Goal: Information Seeking & Learning: Learn about a topic

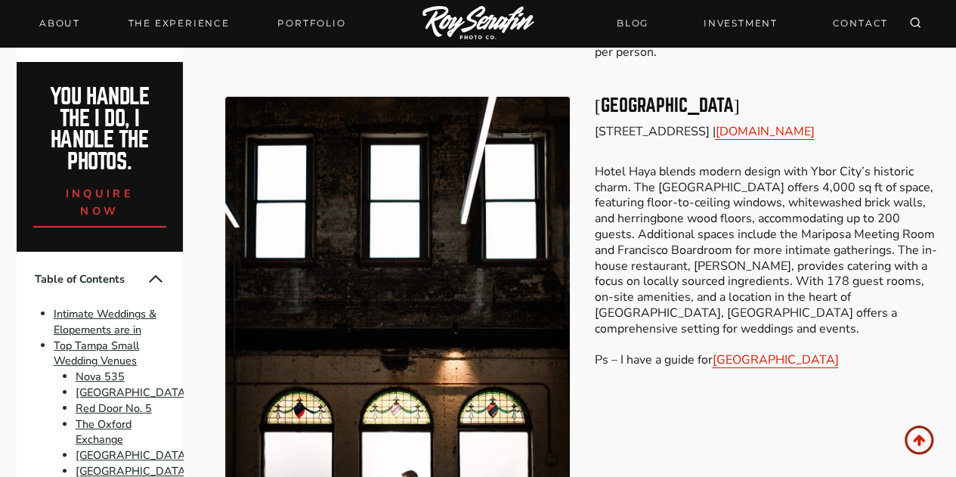
scroll to position [2736, 0]
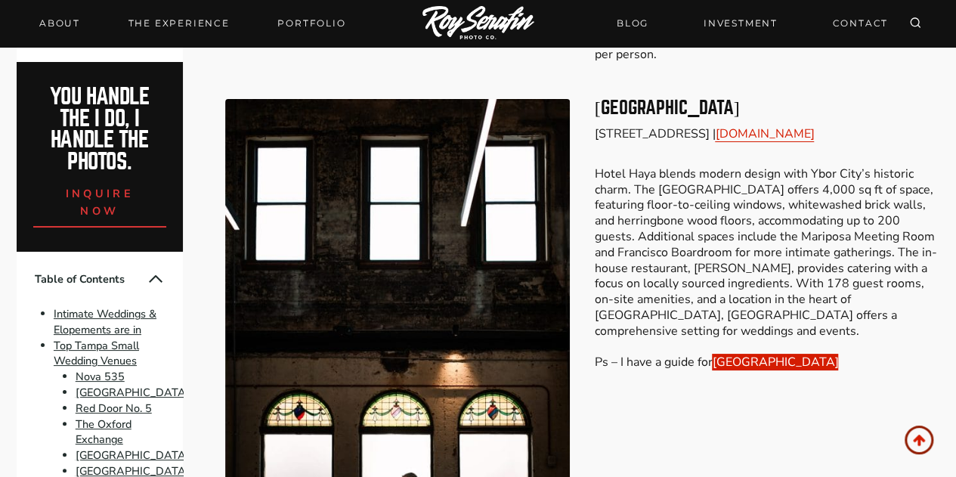
click at [735, 354] on link "Hotel Haya" at bounding box center [775, 362] width 126 height 17
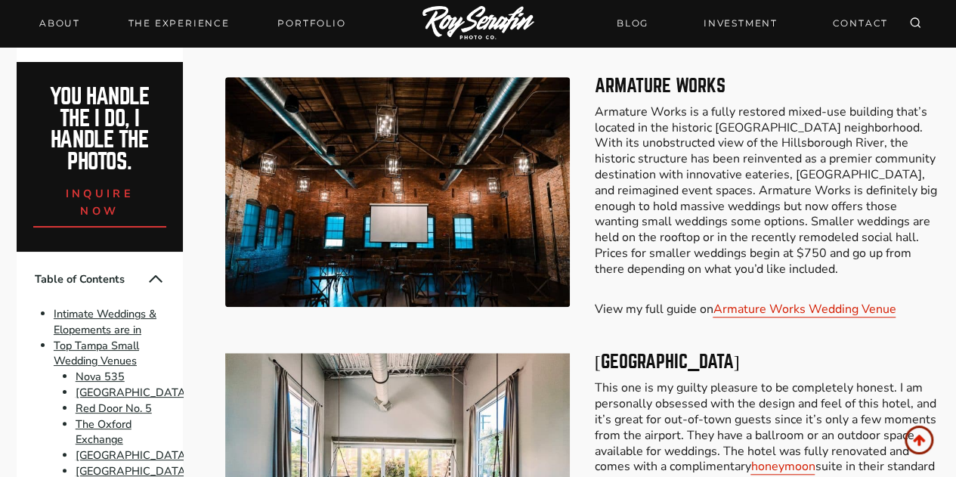
scroll to position [3313, 0]
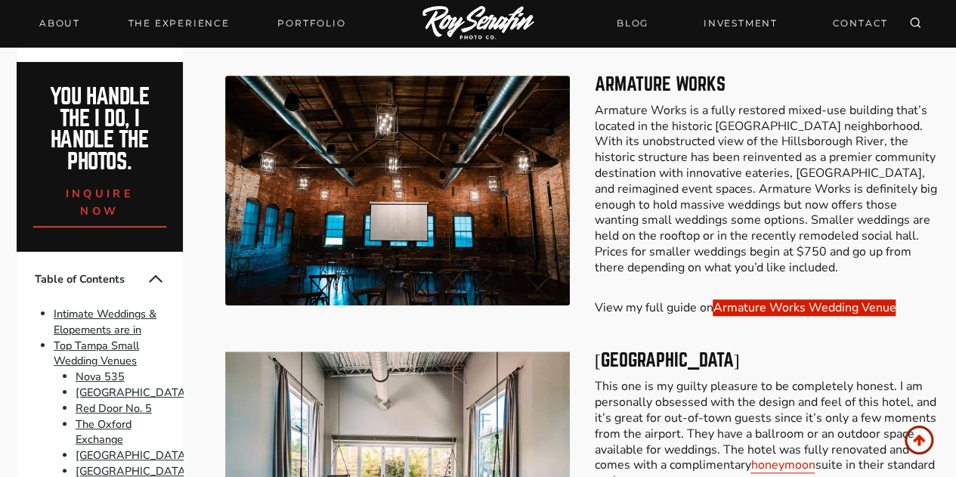
click at [863, 299] on link "Armature Works Wedding Venue" at bounding box center [804, 307] width 183 height 17
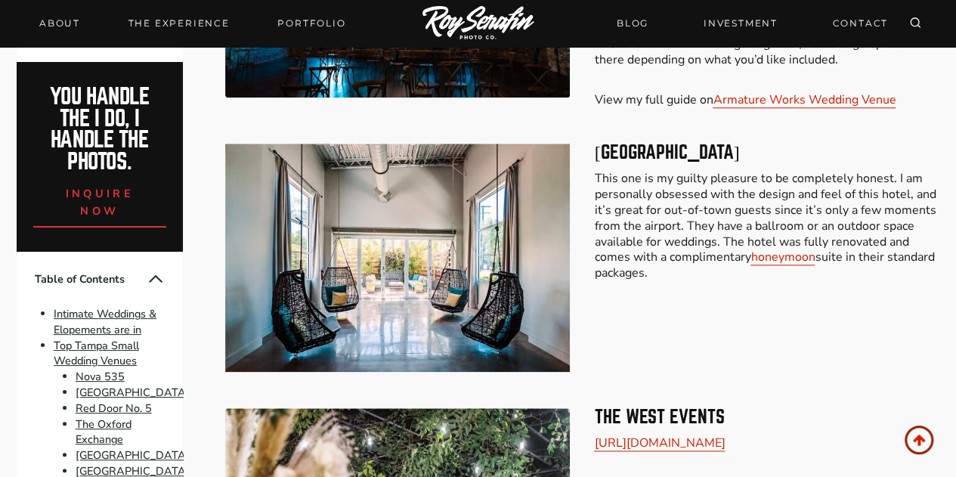
scroll to position [3523, 0]
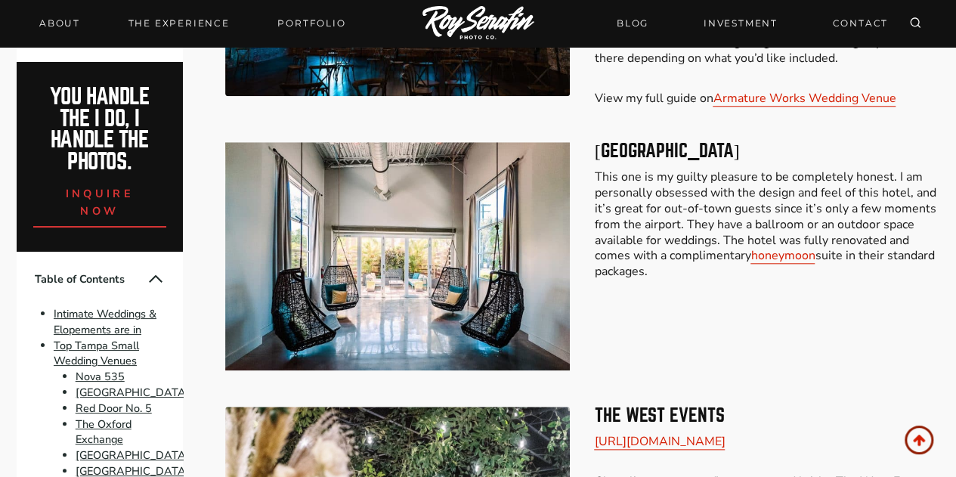
click at [677, 142] on h3 "Hotel Alba Tampa" at bounding box center [767, 151] width 346 height 18
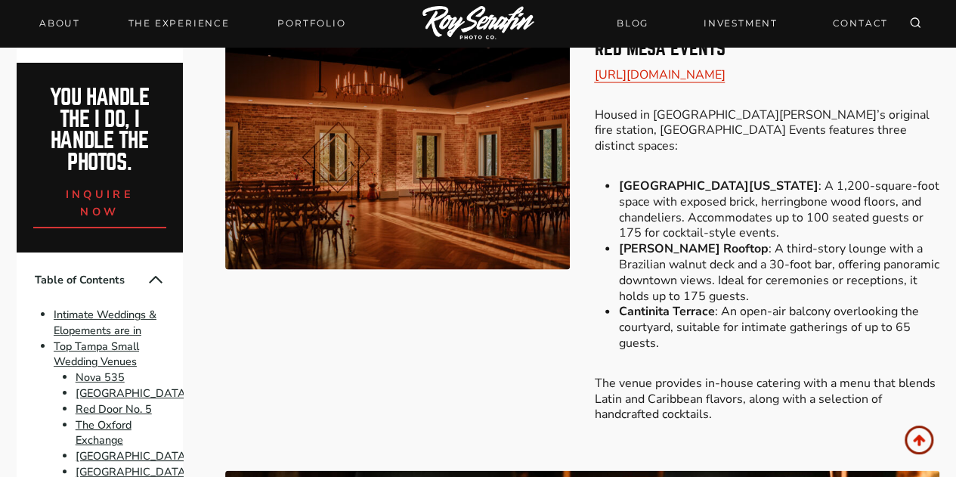
scroll to position [4358, 0]
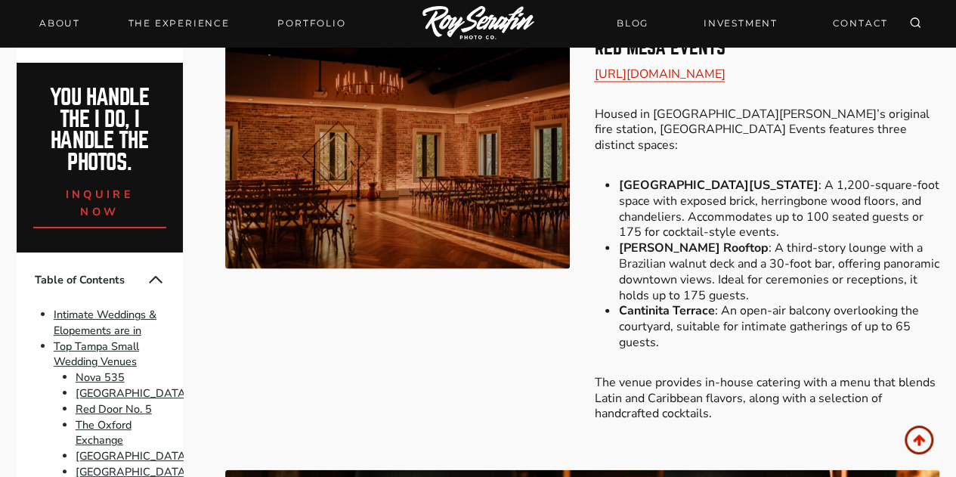
click at [668, 302] on strong "Cantinita Terrace" at bounding box center [666, 310] width 96 height 17
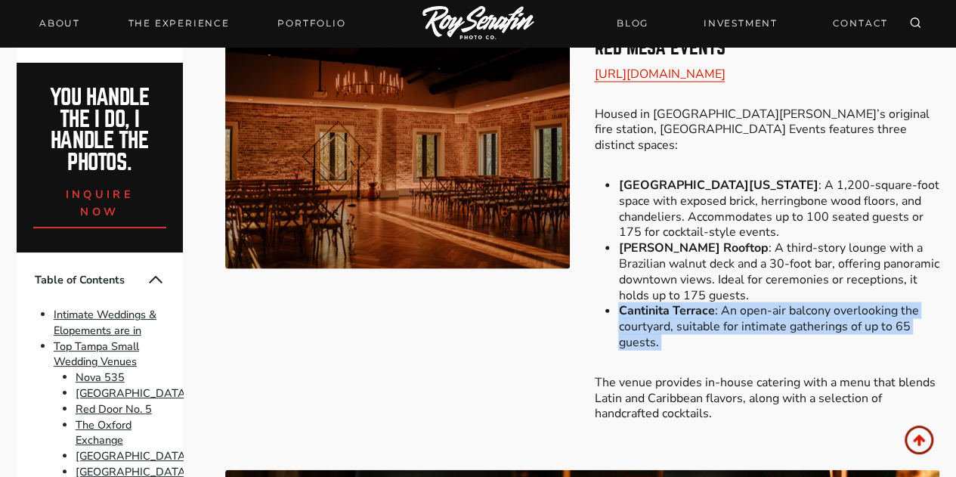
click at [668, 302] on strong "Cantinita Terrace" at bounding box center [666, 310] width 96 height 17
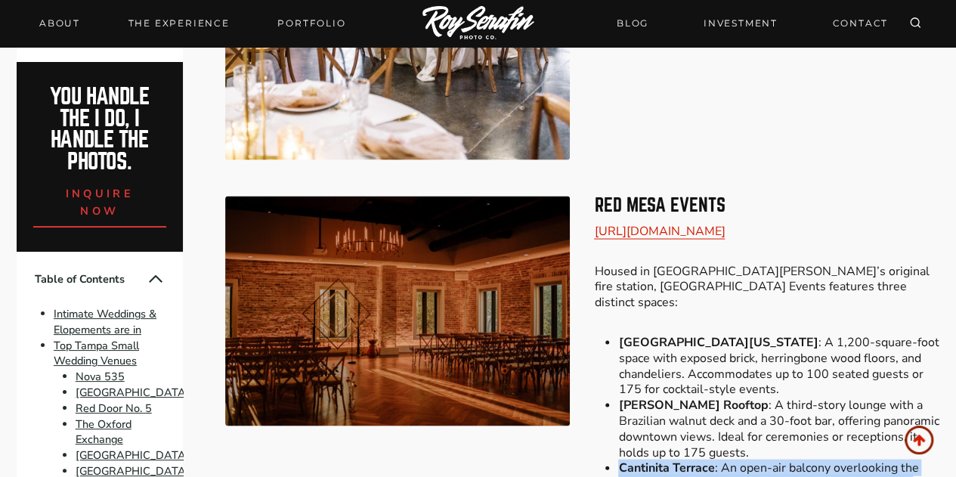
scroll to position [4201, 0]
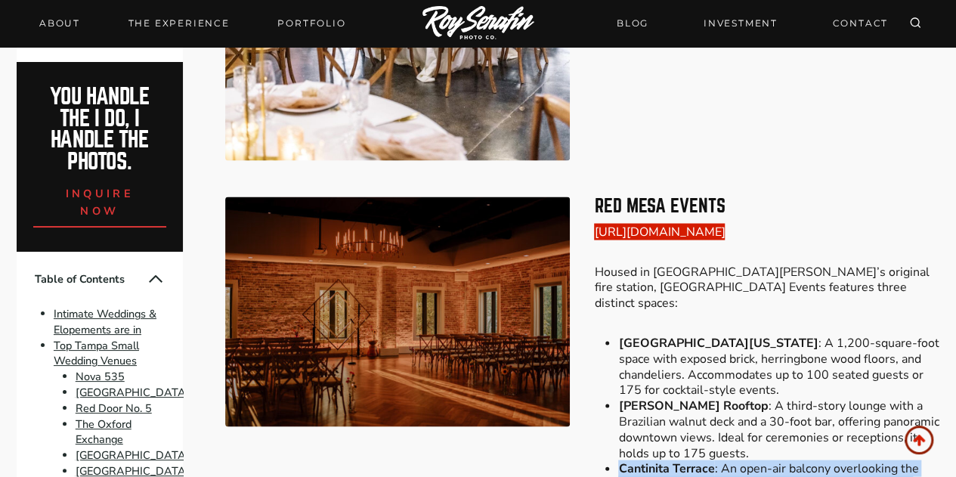
click at [657, 223] on link "https://redmesaevents.com" at bounding box center [659, 231] width 131 height 17
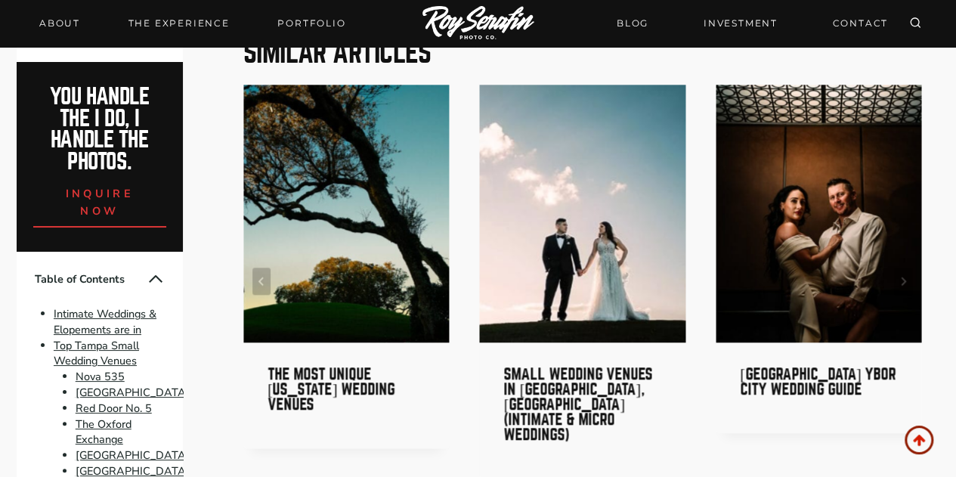
scroll to position [6526, 0]
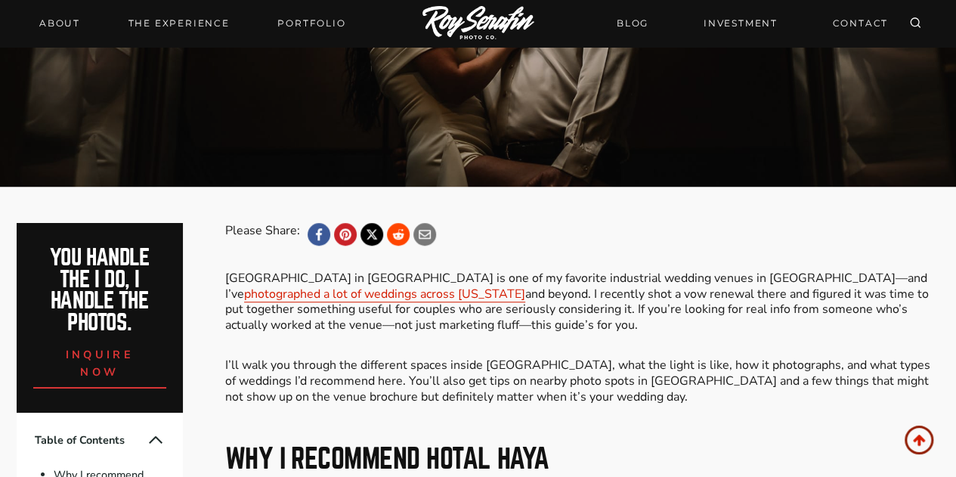
scroll to position [358, 0]
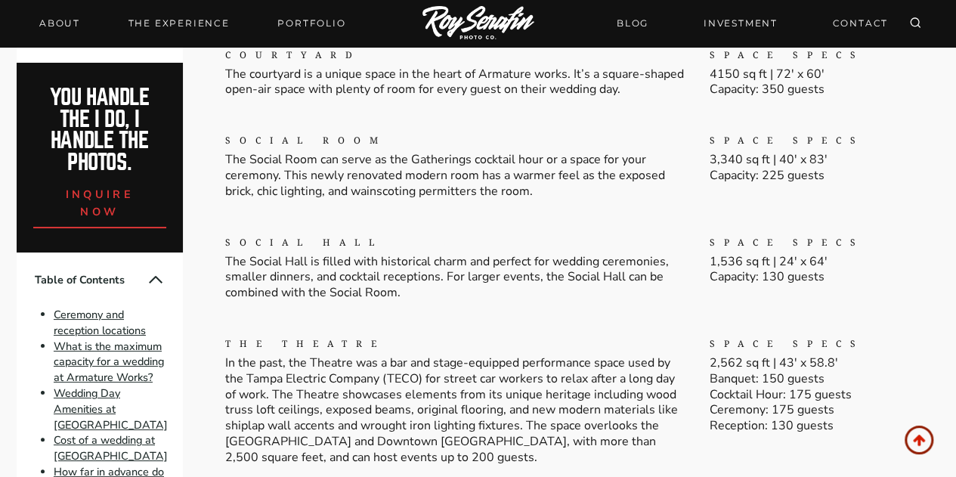
scroll to position [1858, 0]
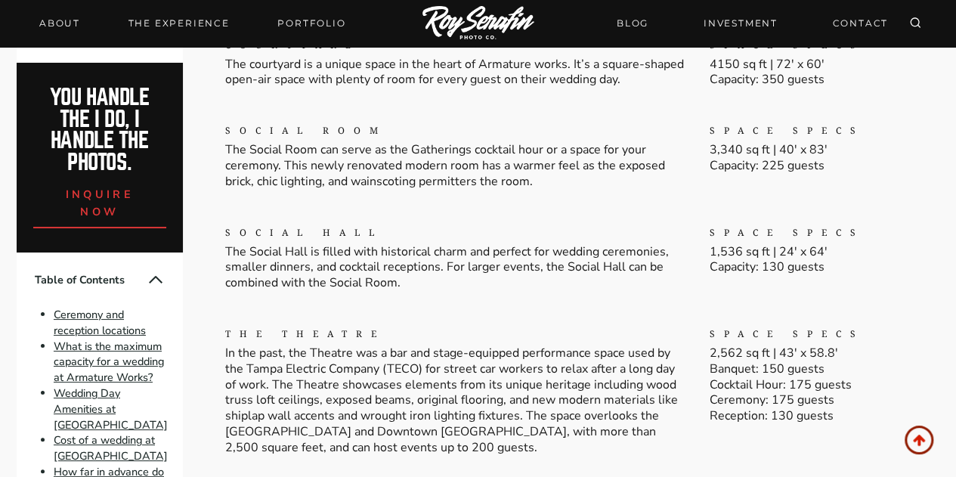
click at [296, 240] on div "Social Hall The Social Hall is filled with historical charm and perfect for wed…" at bounding box center [455, 258] width 460 height 65
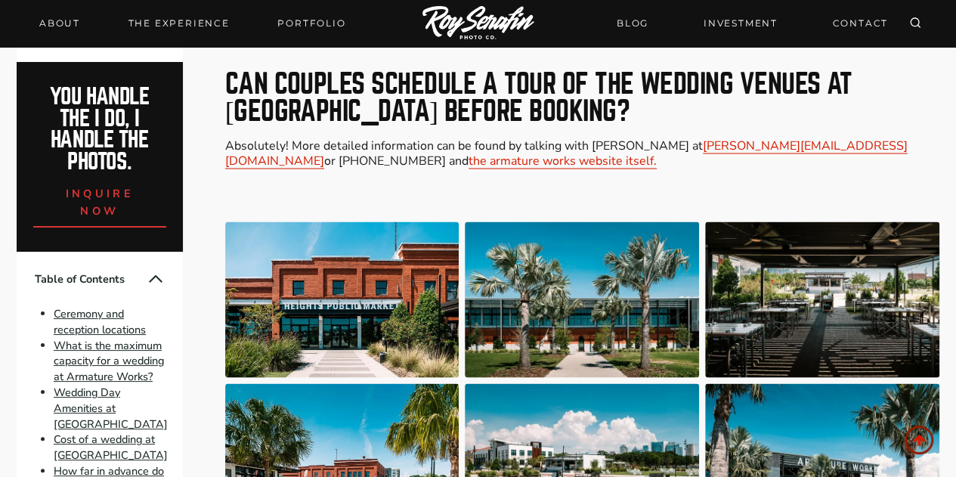
scroll to position [4224, 0]
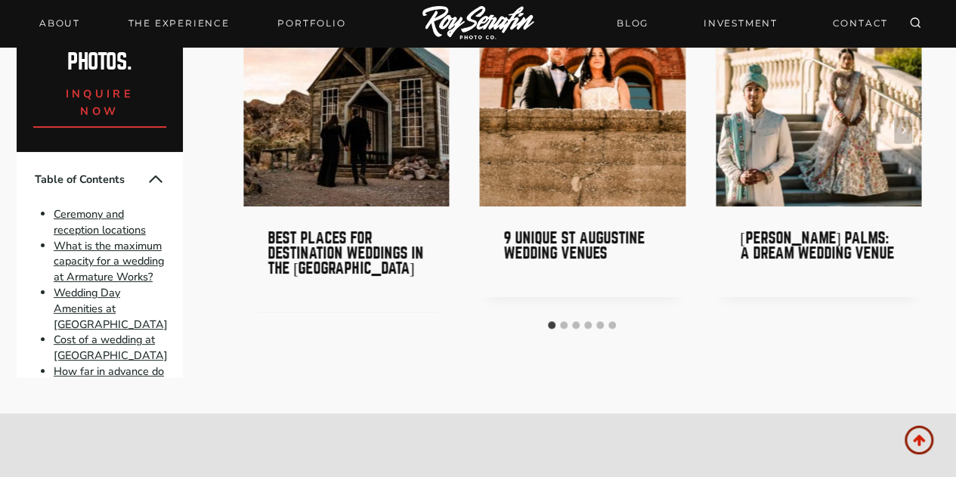
scroll to position [6121, 0]
